Goal: Check status

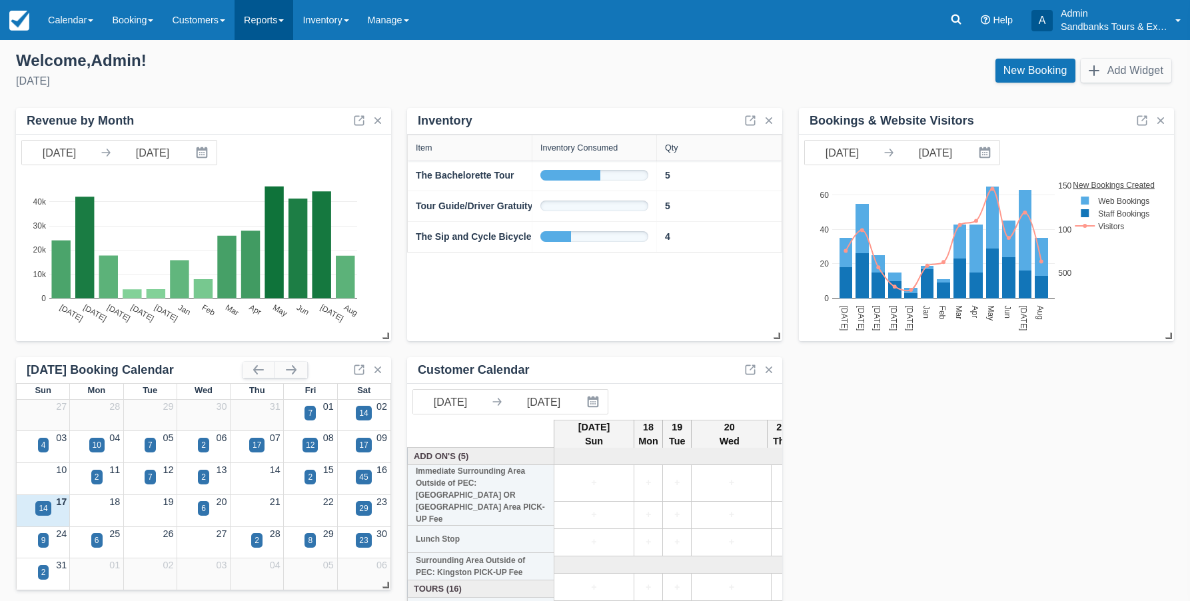
click at [267, 20] on link "Reports" at bounding box center [264, 20] width 59 height 40
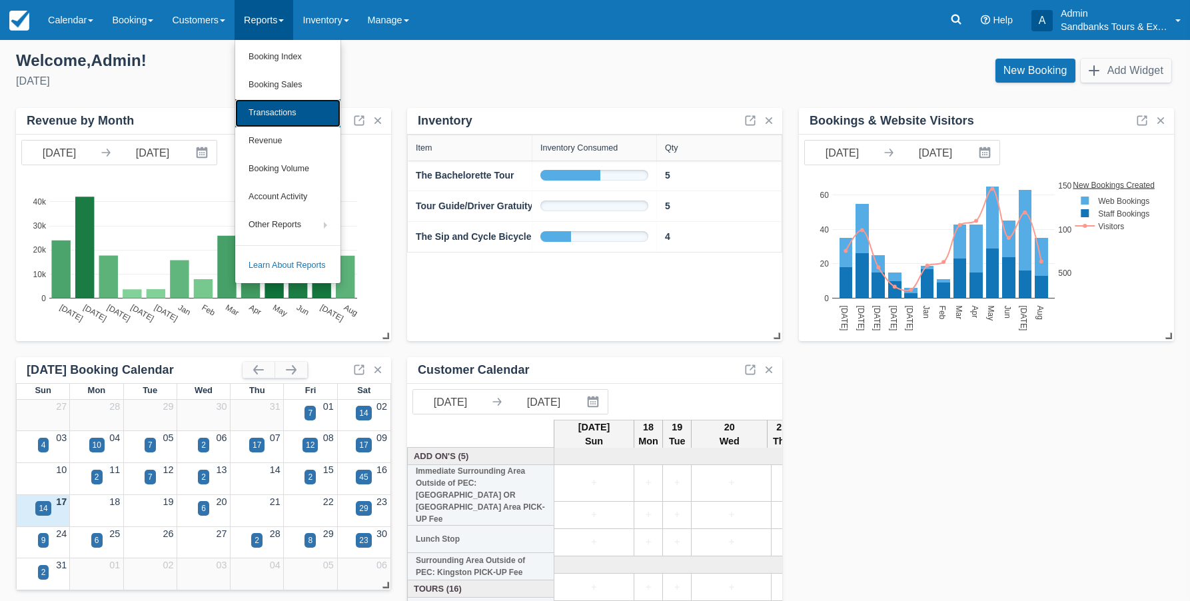
click at [275, 111] on link "Transactions" at bounding box center [287, 113] width 105 height 28
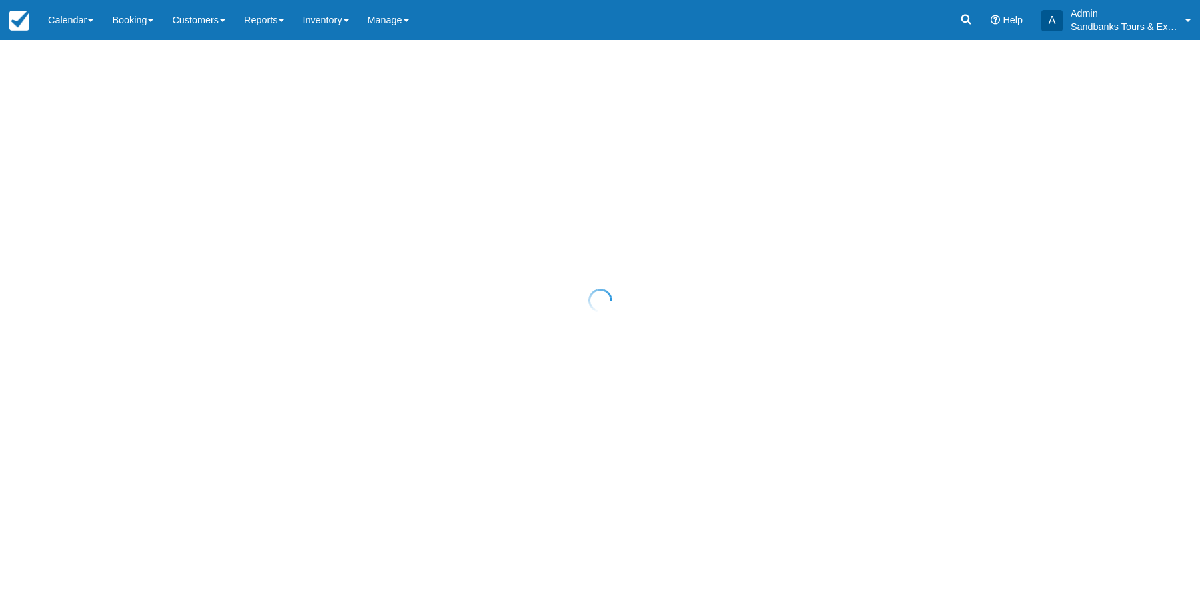
select select "10"
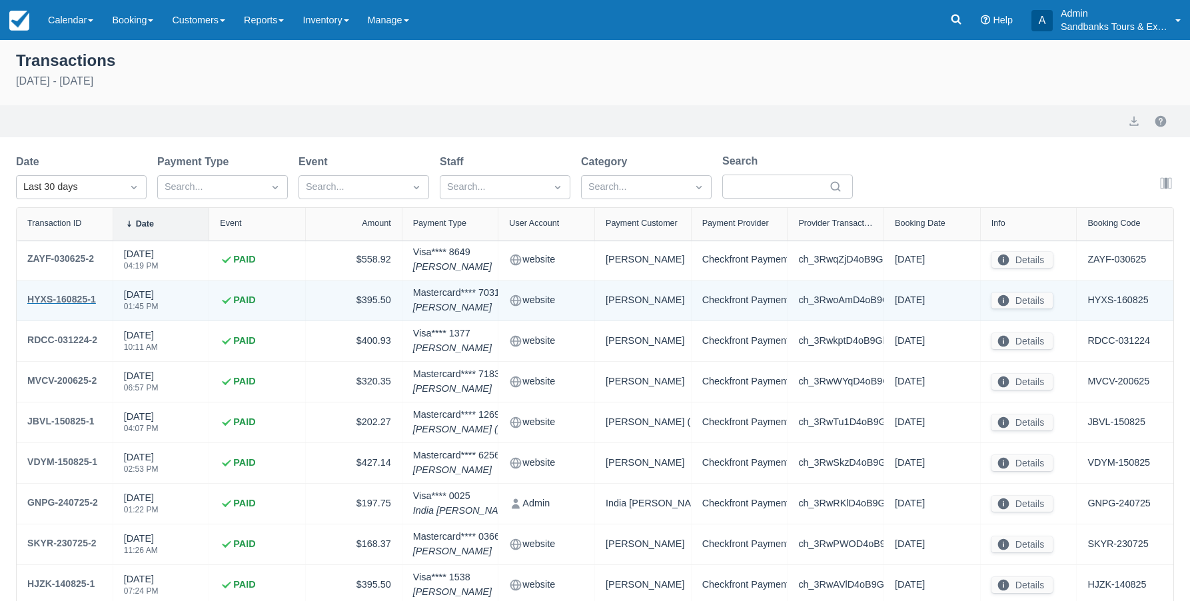
click at [78, 296] on div "HYXS-160825-1" at bounding box center [61, 299] width 69 height 16
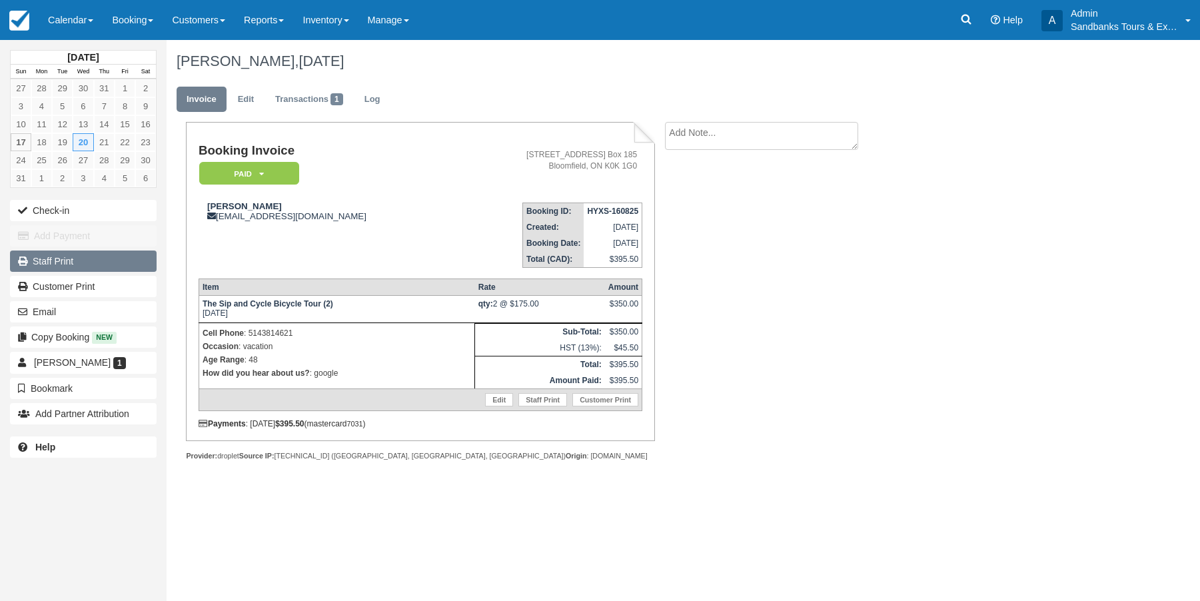
click at [63, 263] on link "Staff Print" at bounding box center [83, 261] width 147 height 21
click at [284, 21] on span at bounding box center [281, 20] width 5 height 3
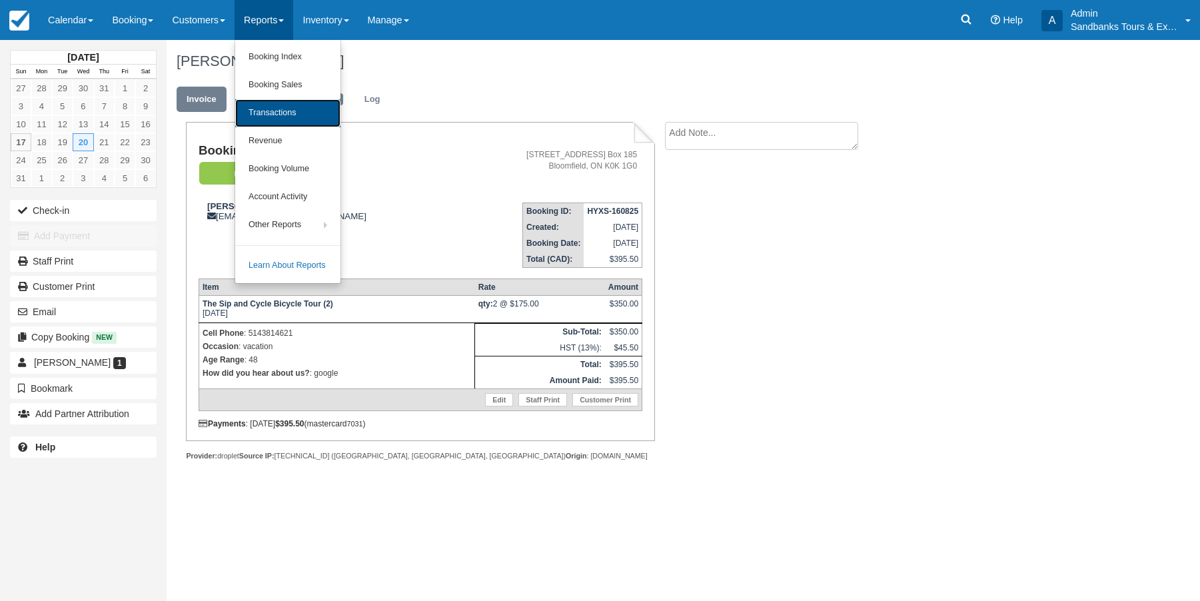
click at [278, 115] on link "Transactions" at bounding box center [287, 113] width 105 height 28
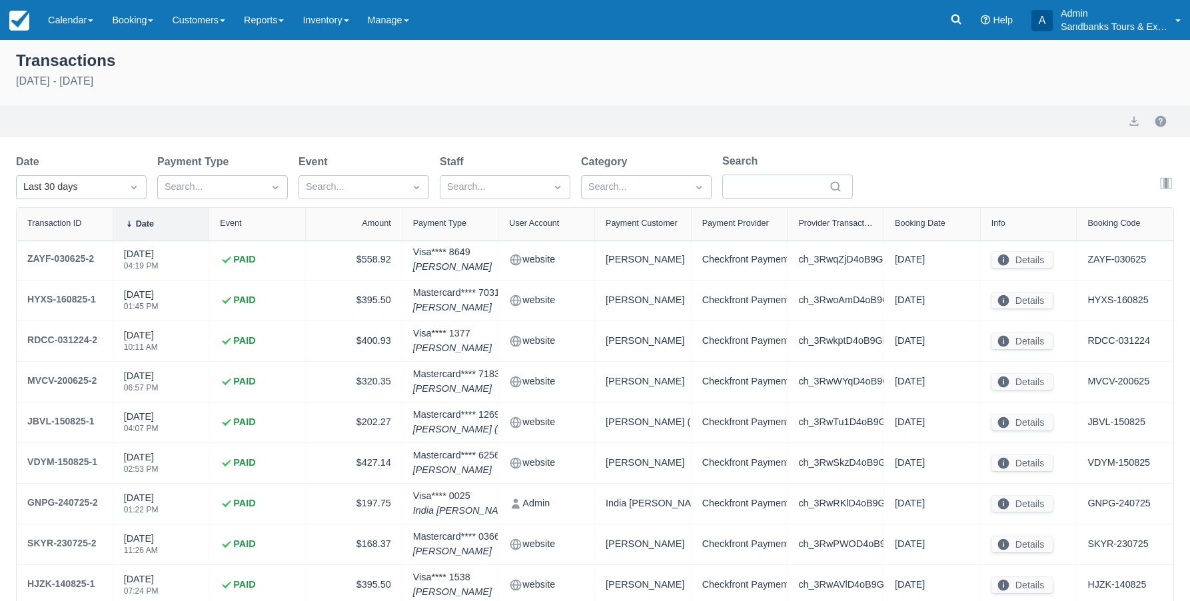
select select "10"
